Goal: Navigation & Orientation: Find specific page/section

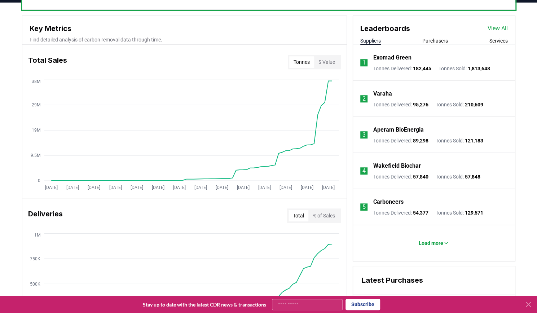
scroll to position [250, 0]
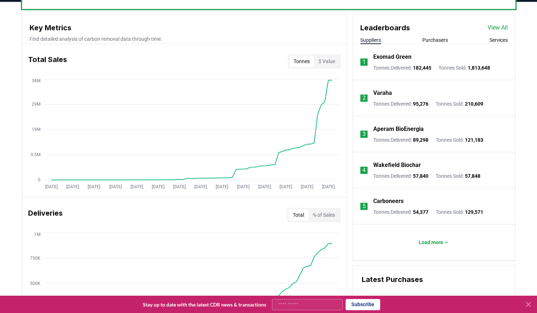
click at [497, 25] on link "View All" at bounding box center [498, 27] width 20 height 9
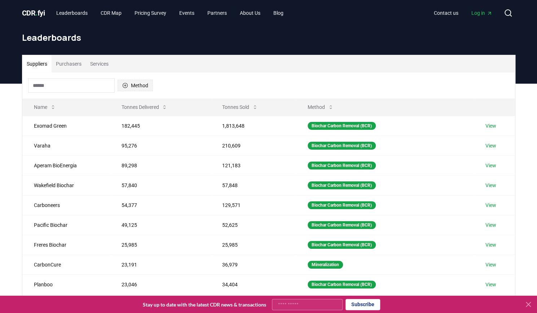
click at [126, 84] on icon "button" at bounding box center [124, 85] width 5 height 5
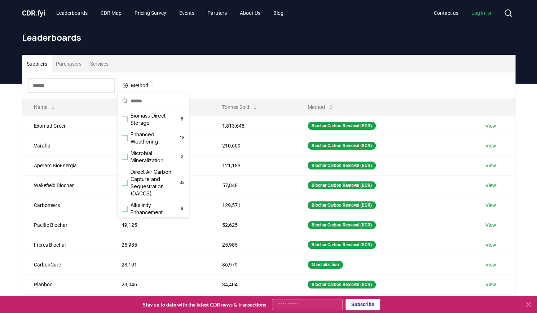
scroll to position [116, 0]
click at [126, 142] on div "Suggestions" at bounding box center [125, 139] width 6 height 6
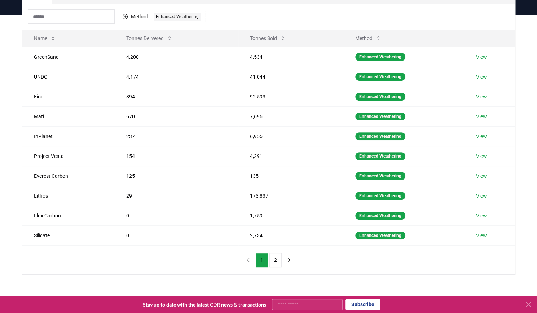
scroll to position [71, 0]
